Goal: Task Accomplishment & Management: Manage account settings

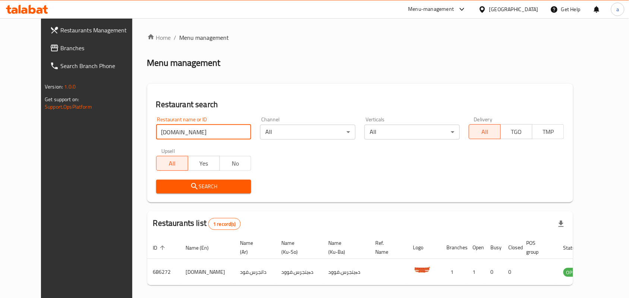
scroll to position [34, 0]
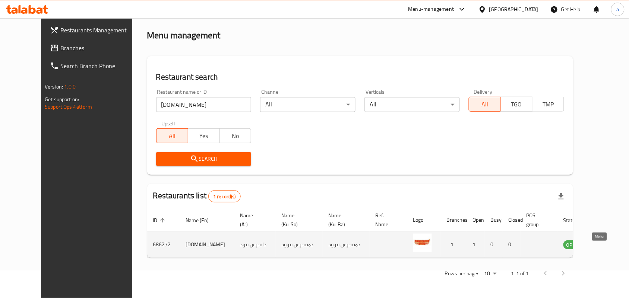
click at [603, 243] on icon "enhanced table" at bounding box center [607, 245] width 8 height 6
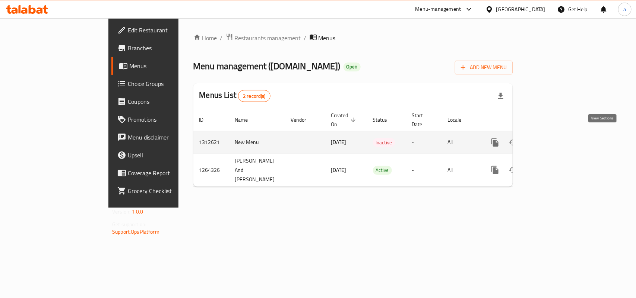
click at [553, 139] on icon "enhanced table" at bounding box center [548, 142] width 9 height 9
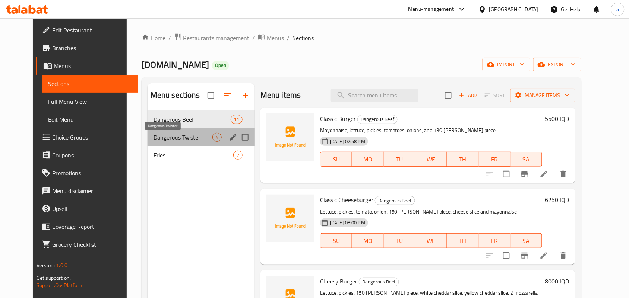
click at [194, 142] on span "Dangerous Twister" at bounding box center [182, 137] width 59 height 9
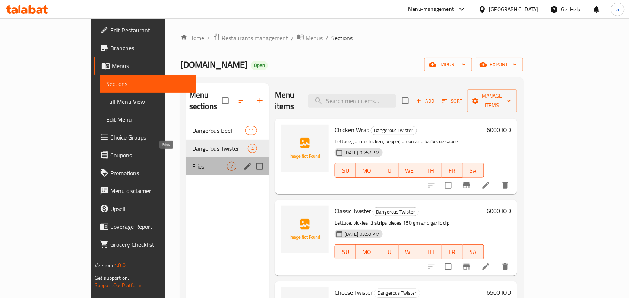
click at [192, 162] on span "Fries" at bounding box center [209, 166] width 35 height 9
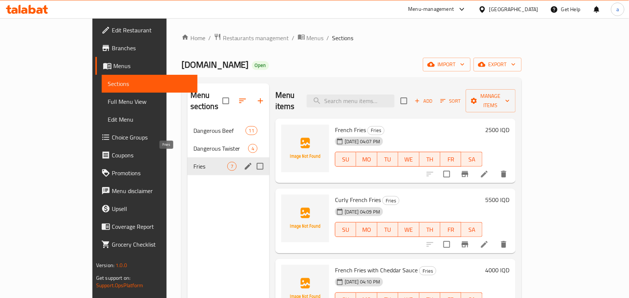
click at [189, 158] on div "Fries 7" at bounding box center [228, 167] width 82 height 18
click at [197, 140] on div "Dangerous Twister 4" at bounding box center [228, 149] width 82 height 18
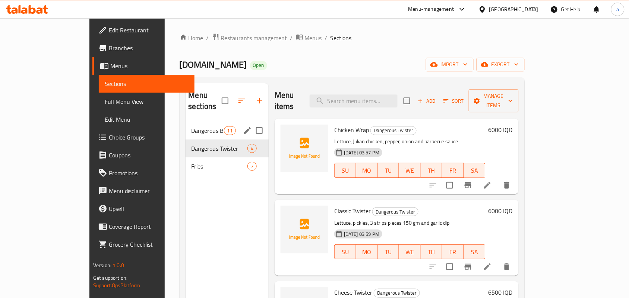
click at [191, 122] on div "Dangerous Beef 11" at bounding box center [226, 131] width 83 height 18
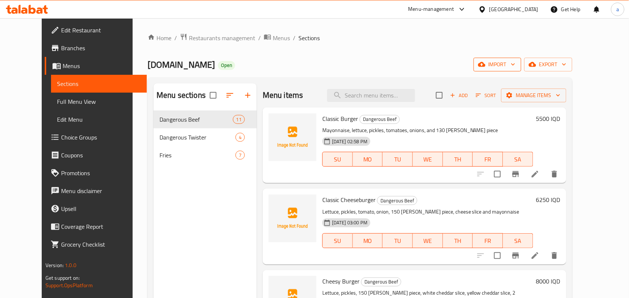
click at [515, 66] on span "import" at bounding box center [497, 64] width 36 height 9
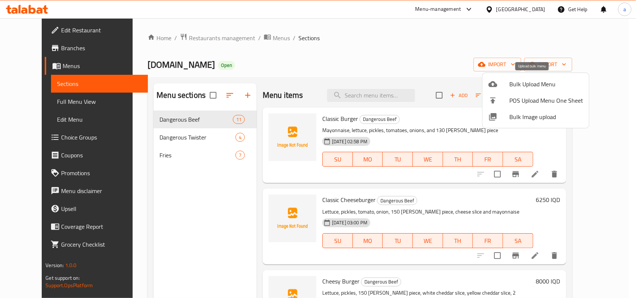
click at [519, 83] on span "Bulk Upload Menu" at bounding box center [546, 84] width 74 height 9
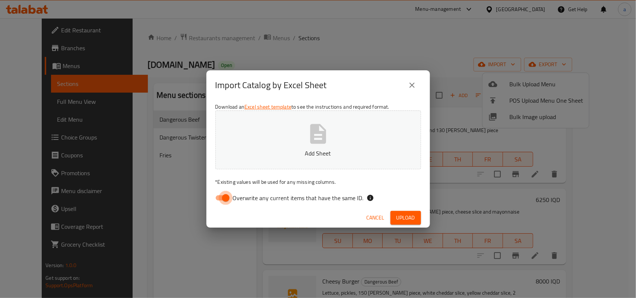
click at [226, 196] on input "Overwrite any current items that have the same ID." at bounding box center [225, 198] width 42 height 14
checkbox input "false"
click at [312, 144] on icon "button" at bounding box center [318, 134] width 24 height 24
click at [401, 216] on span "Upload" at bounding box center [405, 217] width 19 height 9
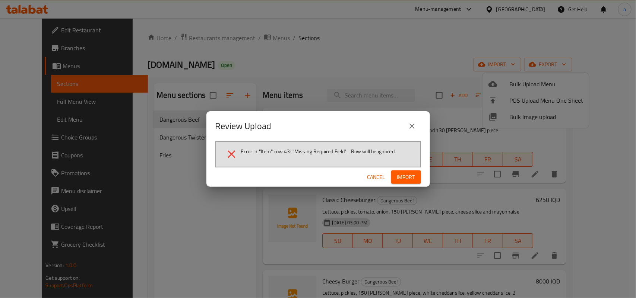
click at [408, 128] on icon "close" at bounding box center [411, 126] width 9 height 9
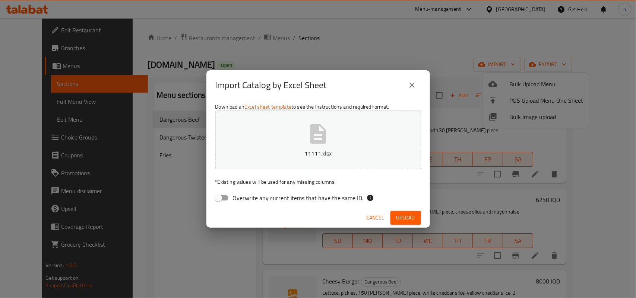
click at [321, 145] on icon "button" at bounding box center [318, 134] width 24 height 24
click at [401, 222] on span "Upload" at bounding box center [405, 217] width 19 height 9
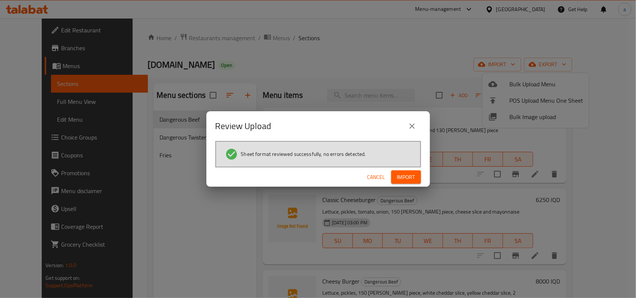
click at [401, 179] on span "Import" at bounding box center [406, 177] width 18 height 9
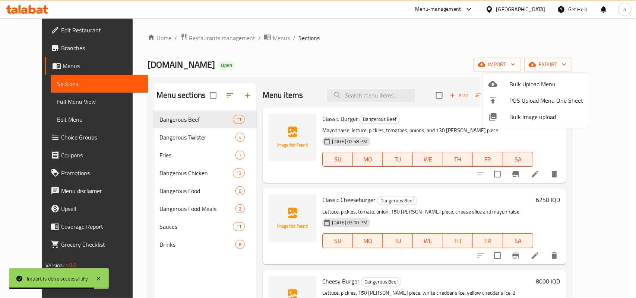
click at [221, 101] on div at bounding box center [318, 149] width 636 height 298
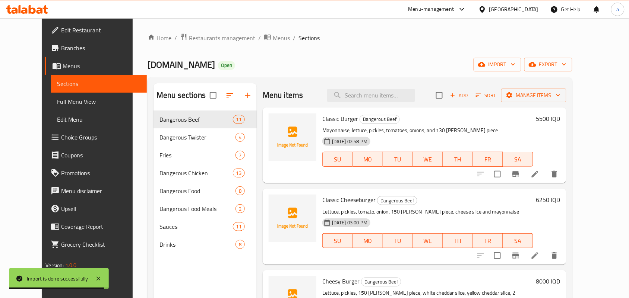
click at [225, 93] on icon "button" at bounding box center [229, 95] width 9 height 9
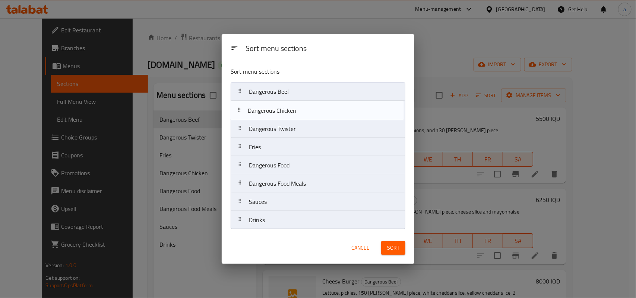
drag, startPoint x: 306, startPoint y: 150, endPoint x: 307, endPoint y: 110, distance: 39.9
click at [307, 110] on nav "Dangerous Beef Dangerous Twister Fries Dangerous Chicken Dangerous Food Dangero…" at bounding box center [318, 155] width 175 height 147
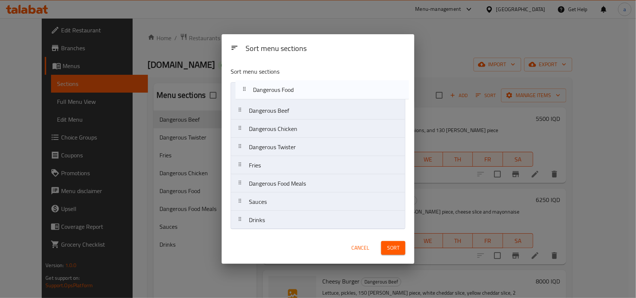
drag, startPoint x: 307, startPoint y: 169, endPoint x: 312, endPoint y: 92, distance: 77.2
click at [312, 92] on nav "Dangerous Beef Dangerous Chicken Dangerous Twister Fries Dangerous Food Dangero…" at bounding box center [318, 155] width 175 height 147
drag, startPoint x: 304, startPoint y: 191, endPoint x: 308, endPoint y: 114, distance: 77.2
click at [311, 97] on nav "Dangerous Food Dangerous Beef Dangerous Chicken Dangerous Twister Fries Dangero…" at bounding box center [318, 155] width 175 height 147
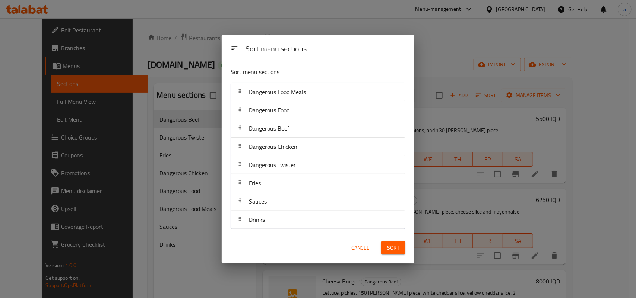
click at [390, 250] on span "Sort" at bounding box center [393, 248] width 12 height 9
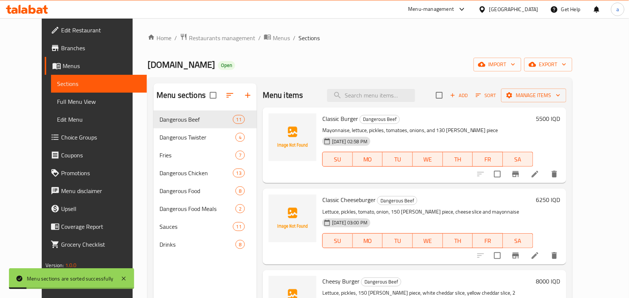
click at [67, 103] on span "Full Menu View" at bounding box center [99, 101] width 84 height 9
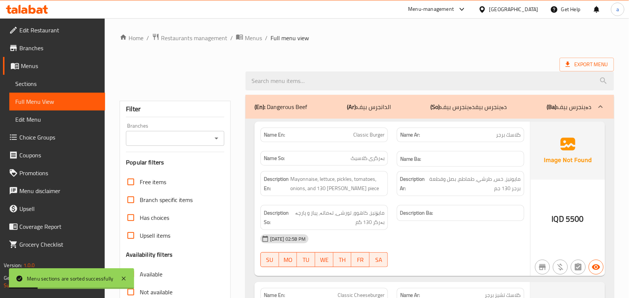
click at [218, 140] on icon "Open" at bounding box center [216, 138] width 9 height 9
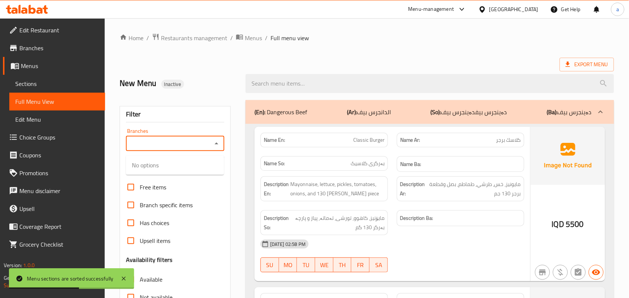
click at [218, 148] on icon "Open" at bounding box center [216, 143] width 9 height 9
click at [196, 181] on span "[DOMAIN_NAME], Yarmuk" at bounding box center [166, 178] width 68 height 9
type input "[DOMAIN_NAME], Yarmuk"
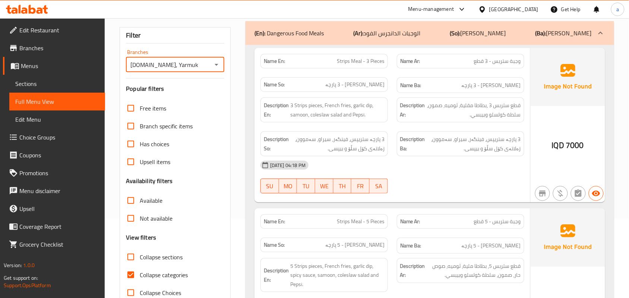
scroll to position [108, 0]
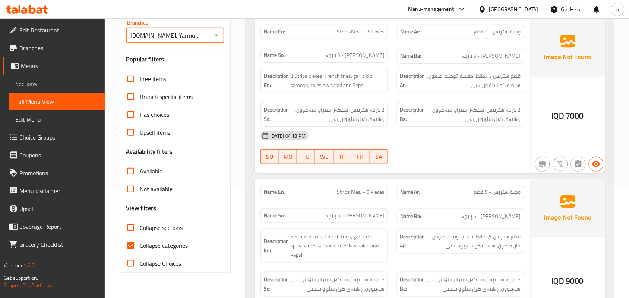
click at [136, 237] on input "Collapse sections" at bounding box center [131, 228] width 18 height 18
checkbox input "true"
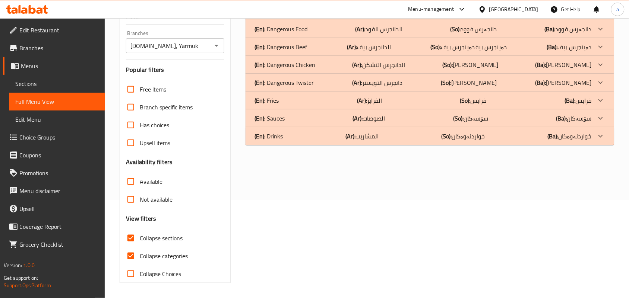
click at [134, 254] on input "Collapse categories" at bounding box center [131, 256] width 18 height 18
checkbox input "false"
click at [418, 137] on div "(En): Drinks (Ar): المشاريب (So): خواردنەوەکان (Ba): خواردنەوەکان" at bounding box center [429, 136] width 368 height 18
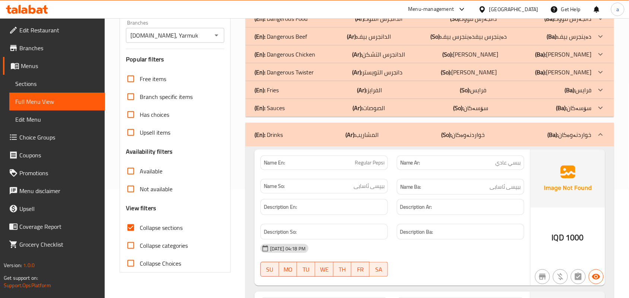
click at [429, 112] on div "(En): Sauces (Ar): الصوصات (So): سۆسەکان (Ba): سۆسەکان" at bounding box center [422, 108] width 337 height 9
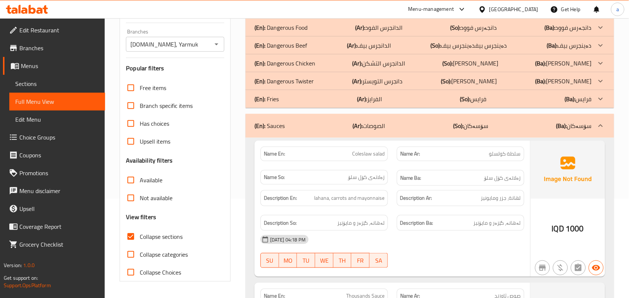
scroll to position [0, 0]
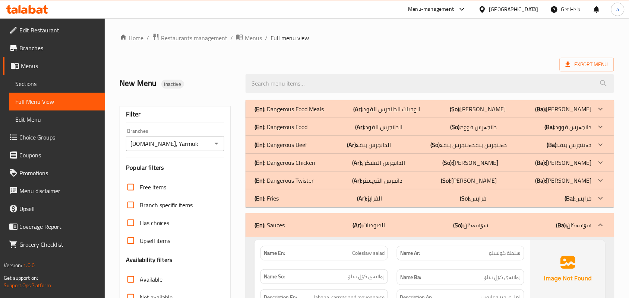
click at [405, 167] on p "(Ar): الدانجرس التشكن" at bounding box center [378, 162] width 53 height 9
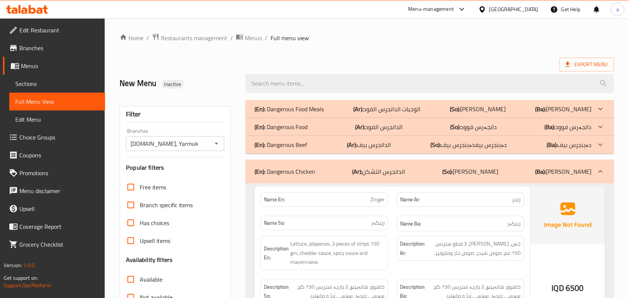
click at [418, 131] on div "(En): Dangerous Food (Ar): الدانجرس الفود (So): دانجەرس فوود (Ba): دانجەرس فوود" at bounding box center [422, 127] width 337 height 9
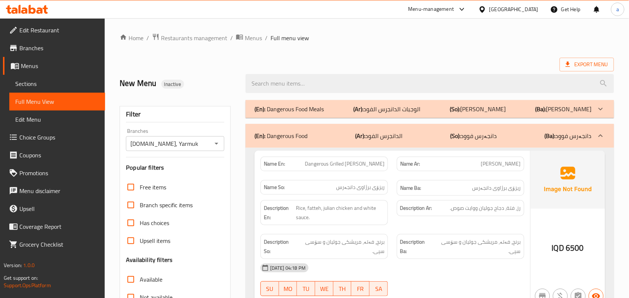
click at [450, 112] on p "(So): [PERSON_NAME]" at bounding box center [478, 109] width 56 height 9
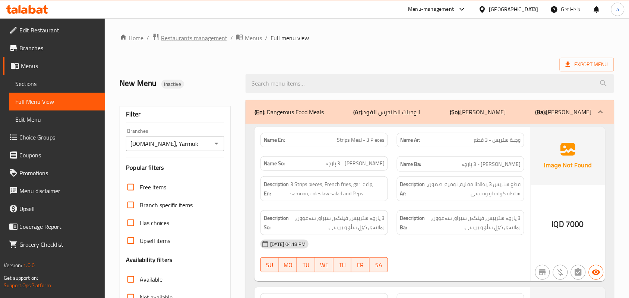
click at [204, 40] on span "Restaurants management" at bounding box center [194, 38] width 66 height 9
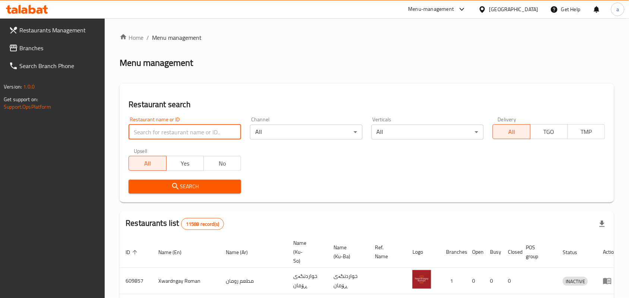
click at [172, 135] on input "search" at bounding box center [184, 132] width 112 height 15
paste input "Helem"
type input "Helem"
click button "Search" at bounding box center [184, 187] width 112 height 14
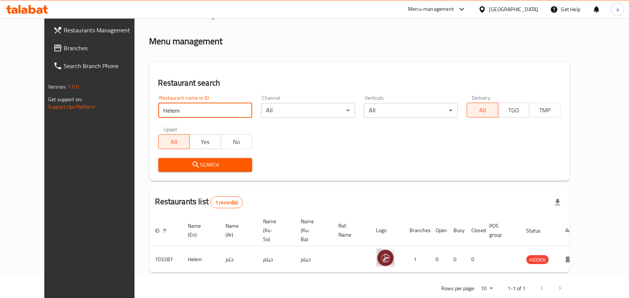
scroll to position [34, 0]
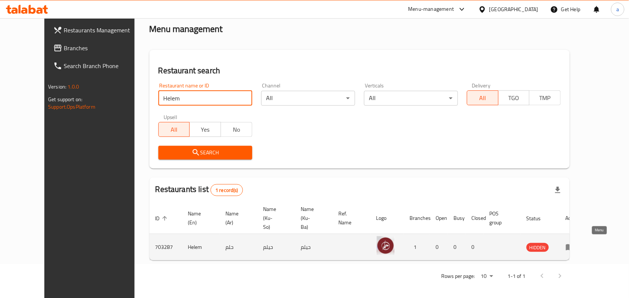
click at [574, 247] on icon "enhanced table" at bounding box center [570, 248] width 8 height 6
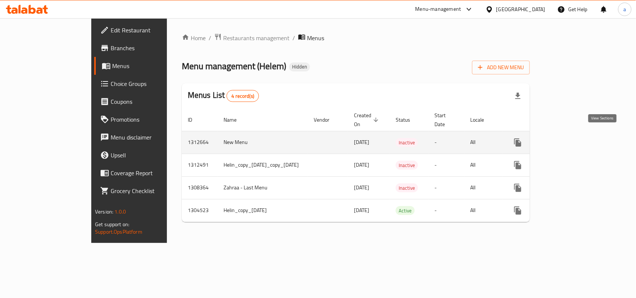
click at [576, 138] on icon "enhanced table" at bounding box center [571, 142] width 9 height 9
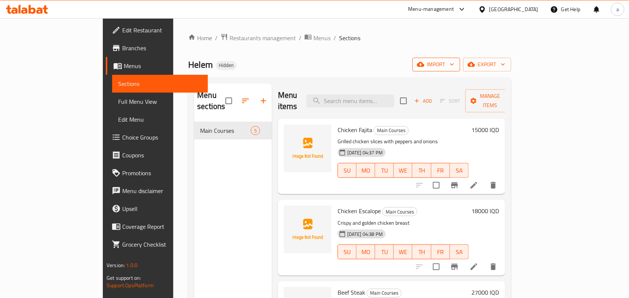
click at [454, 69] on span "import" at bounding box center [436, 64] width 36 height 9
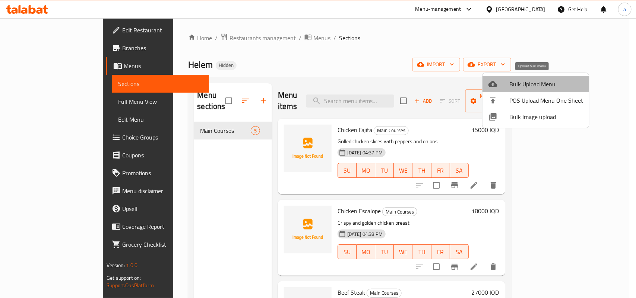
click at [520, 85] on span "Bulk Upload Menu" at bounding box center [546, 84] width 74 height 9
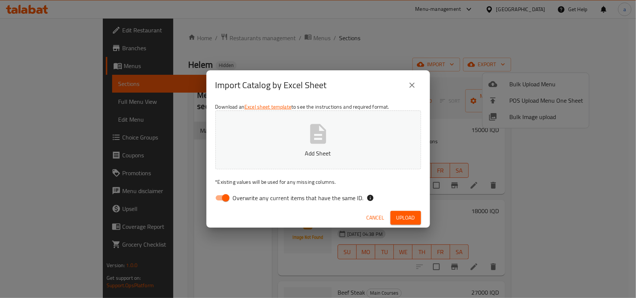
click at [222, 194] on input "Overwrite any current items that have the same ID." at bounding box center [225, 198] width 42 height 14
checkbox input "false"
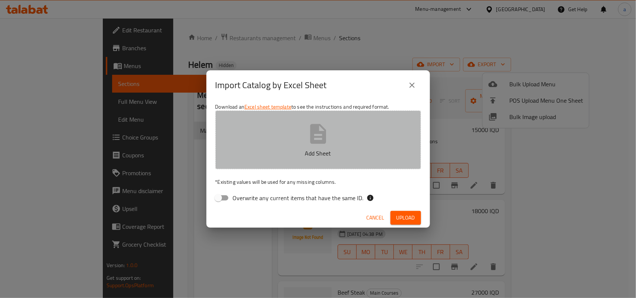
click at [317, 132] on icon "button" at bounding box center [318, 134] width 16 height 20
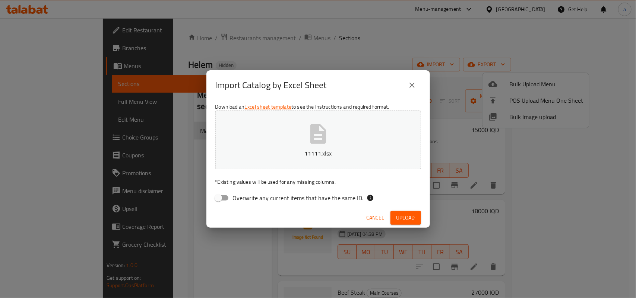
click at [405, 217] on span "Upload" at bounding box center [405, 217] width 19 height 9
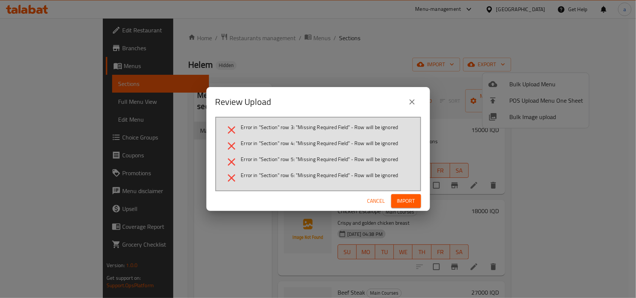
click at [403, 214] on div "Review Upload Error in "Section" row 3: "Missing Required Field" - Row will be …" at bounding box center [318, 149] width 636 height 298
drag, startPoint x: 405, startPoint y: 207, endPoint x: 390, endPoint y: 213, distance: 16.4
click at [405, 206] on span "Import" at bounding box center [406, 201] width 18 height 9
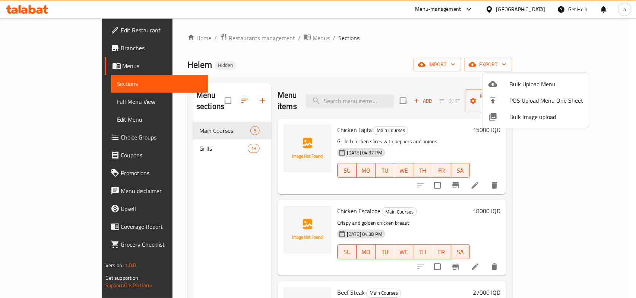
click at [45, 101] on div at bounding box center [318, 149] width 636 height 298
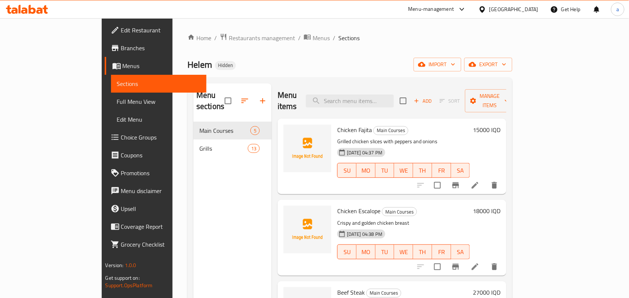
click at [117, 105] on span "Full Menu View" at bounding box center [159, 101] width 84 height 9
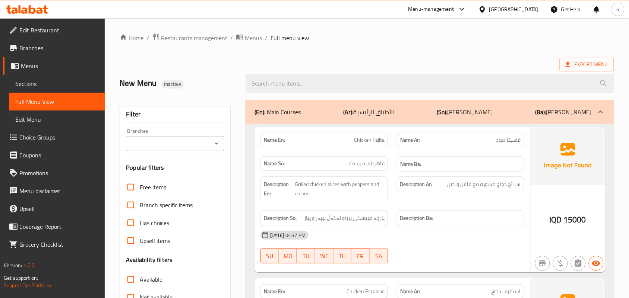
click at [212, 146] on icon "Open" at bounding box center [216, 143] width 9 height 9
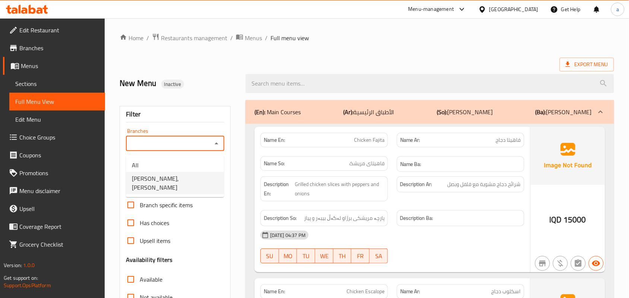
click at [184, 182] on li "[PERSON_NAME], [PERSON_NAME]" at bounding box center [175, 183] width 98 height 22
type input "[PERSON_NAME], [PERSON_NAME]"
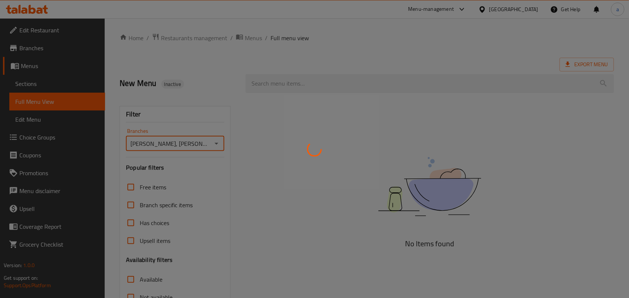
scroll to position [108, 0]
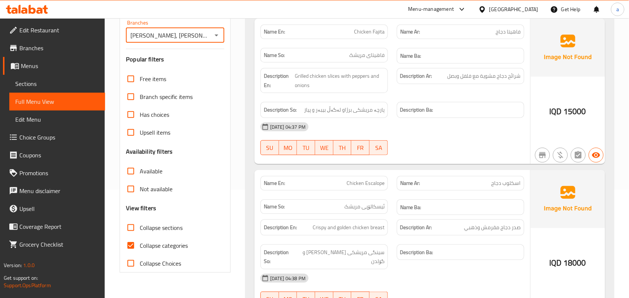
click at [133, 231] on input "Collapse sections" at bounding box center [131, 228] width 18 height 18
checkbox input "true"
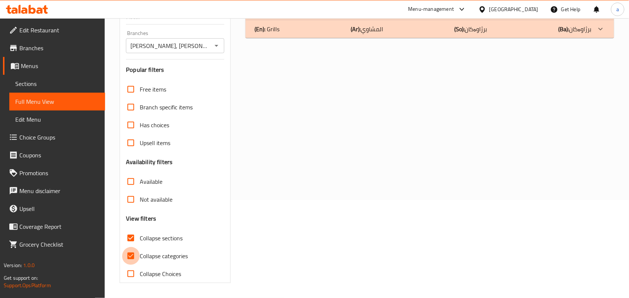
click at [131, 252] on input "Collapse categories" at bounding box center [131, 256] width 18 height 18
checkbox input "false"
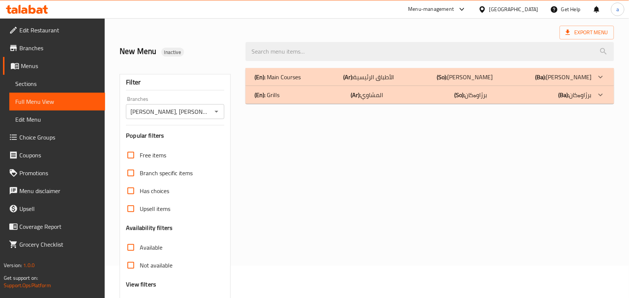
scroll to position [0, 0]
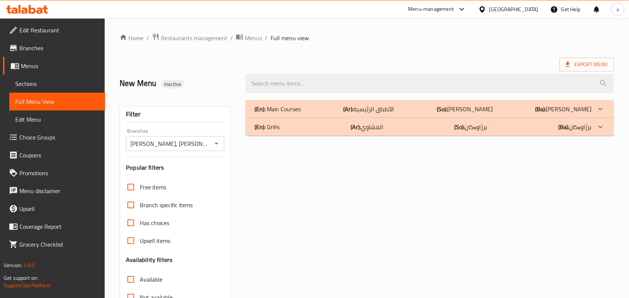
drag, startPoint x: 387, startPoint y: 124, endPoint x: 392, endPoint y: 127, distance: 5.7
click at [388, 125] on div "(En): Grills (Ar): المشاوي (So): برژاوەکان (Ba): برژاوەکان" at bounding box center [429, 127] width 368 height 18
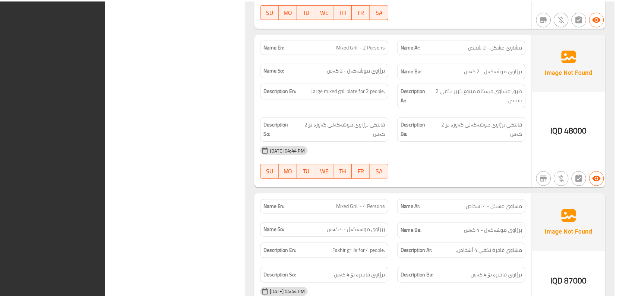
scroll to position [1859, 0]
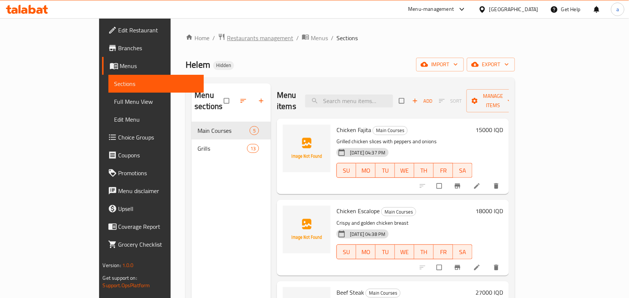
click at [227, 34] on span "Restaurants management" at bounding box center [260, 38] width 66 height 9
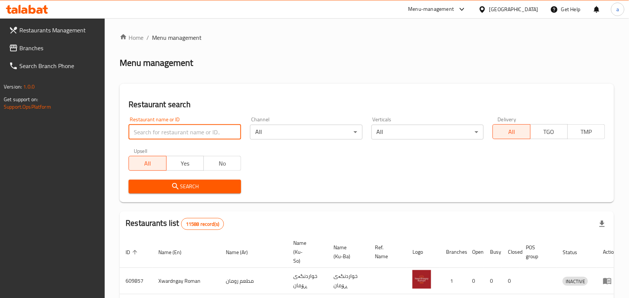
click at [179, 135] on input "search" at bounding box center [184, 132] width 112 height 15
paste input "[DOMAIN_NAME]"
type input "[DOMAIN_NAME]"
click button "Search" at bounding box center [184, 187] width 112 height 14
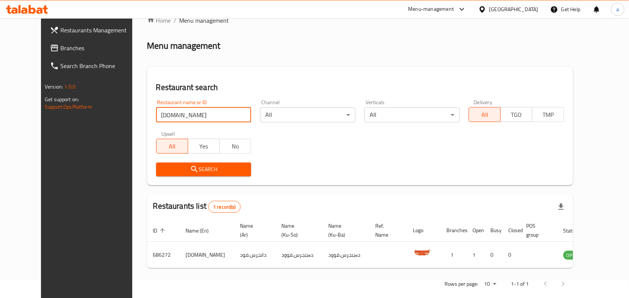
scroll to position [34, 0]
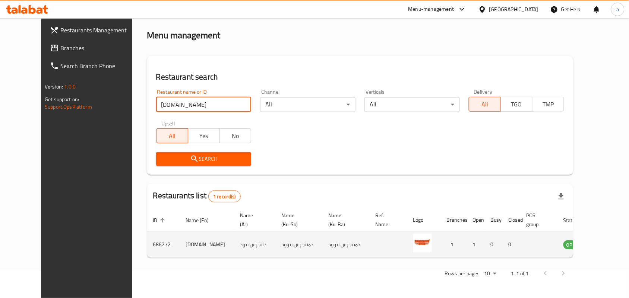
click at [602, 249] on icon "enhanced table" at bounding box center [606, 244] width 9 height 9
